Goal: Task Accomplishment & Management: Manage account settings

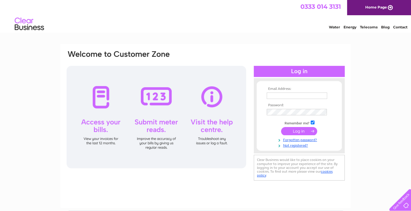
type input "kurthughes@hotmail.co.uk"
click at [301, 132] on input "submit" at bounding box center [299, 131] width 36 height 8
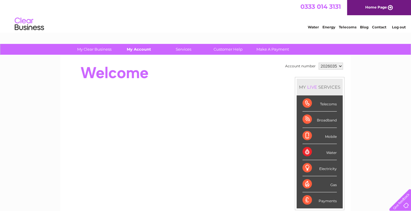
click at [142, 47] on link "My Account" at bounding box center [139, 49] width 48 height 11
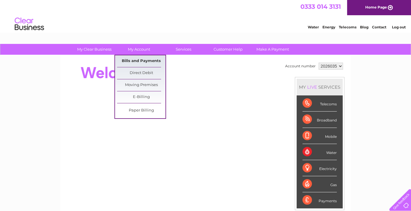
click at [142, 60] on link "Bills and Payments" at bounding box center [141, 61] width 48 height 12
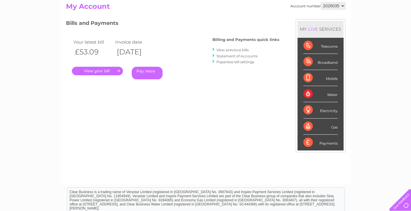
scroll to position [64, 0]
click at [106, 69] on link "." at bounding box center [97, 71] width 51 height 9
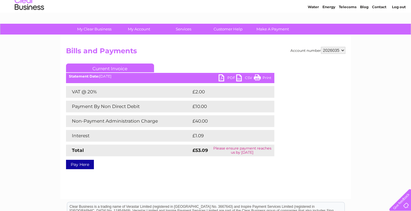
scroll to position [19, 0]
